Goal: Information Seeking & Learning: Learn about a topic

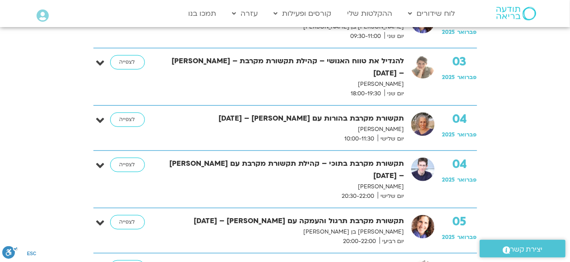
scroll to position [1985, 0]
click at [119, 157] on link "לצפייה" at bounding box center [127, 164] width 35 height 14
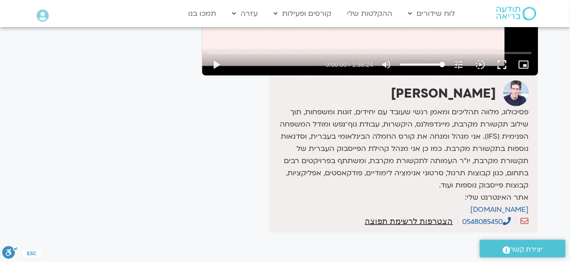
scroll to position [247, 0]
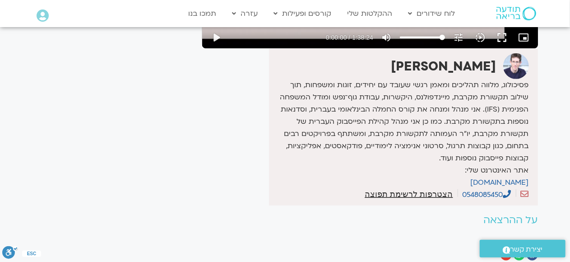
drag, startPoint x: 494, startPoint y: 111, endPoint x: 433, endPoint y: 182, distance: 93.1
click at [433, 182] on div "ערן טייכר אתר האינטרנט שלי: eranteicher.info 0548085450" at bounding box center [403, 127] width 268 height 157
copy div "ערן טייכר פסיכולוג, מלווה תהליכים ומאמן רגשי שעובד עם יחידים, זוגות ומשפחות, תו…"
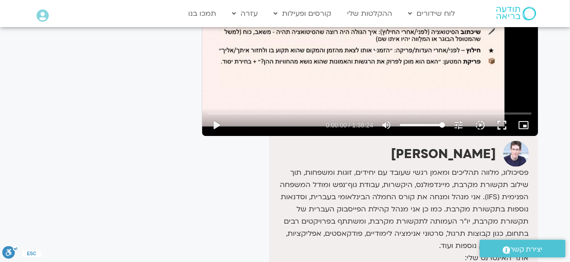
scroll to position [22, 0]
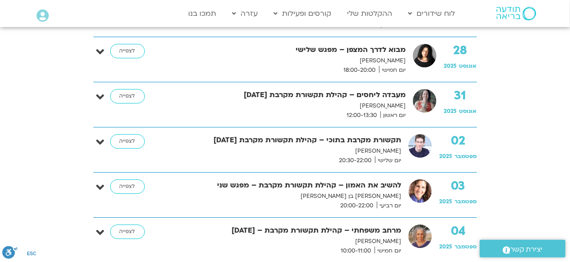
scroll to position [11518, 0]
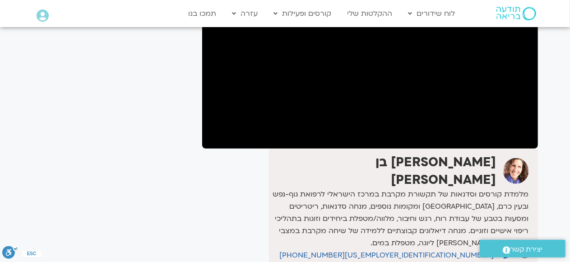
scroll to position [180, 0]
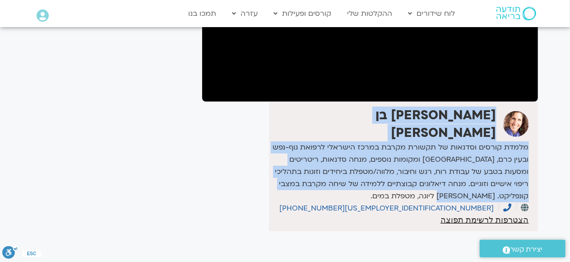
drag, startPoint x: 494, startPoint y: 116, endPoint x: 374, endPoint y: 184, distance: 137.6
click at [374, 184] on div "שאנייה כהן בן חיים ‭+972 (0) 52-2316157" at bounding box center [403, 166] width 268 height 129
copy div "שאנייה כהן בן חיים מלמדת קורסים וסדנאות של תקשורת מקרבת במרכז הישראלי לרפואת גו…"
click at [525, 203] on icon at bounding box center [525, 207] width 8 height 8
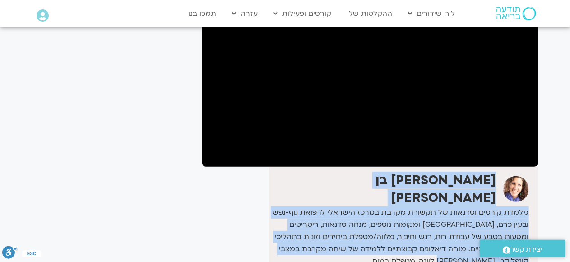
scroll to position [90, 0]
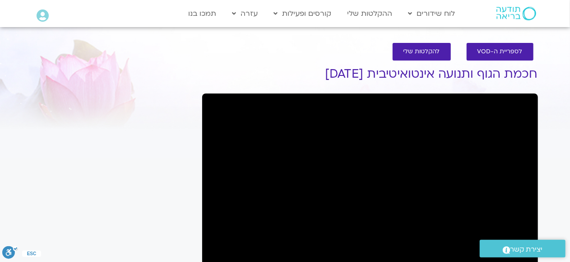
scroll to position [226, 0]
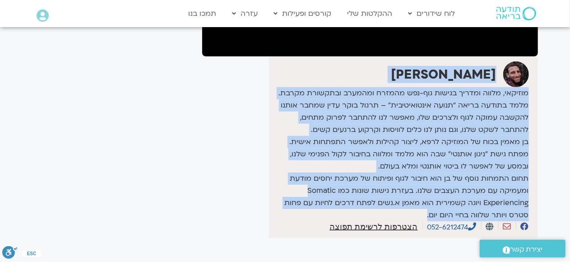
drag, startPoint x: 495, startPoint y: 73, endPoint x: 428, endPoint y: 212, distance: 154.2
click at [428, 213] on div "[PERSON_NAME] בן מאמין בכוח של המוזיקה לרפא, ליצור קהילות ולאפשר התפתחות אישית.…" at bounding box center [403, 147] width 268 height 181
copy div "lo ipsumdo sitamet, conse adipis elitse doe-tem incidi utlabor etdolore magna. …"
click at [489, 225] on icon at bounding box center [490, 226] width 8 height 8
